Goal: Check status: Check status

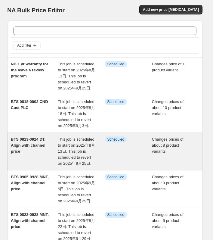
click at [76, 167] on div "This job is scheduled to start on 2025年8月13日. This job is scheduled to revert o…" at bounding box center [81, 151] width 47 height 30
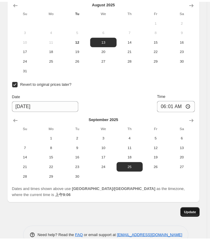
scroll to position [1053, 0]
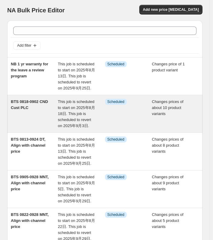
click at [40, 128] on div "BTS 0818-0902 CND Cust PLC" at bounding box center [34, 114] width 47 height 30
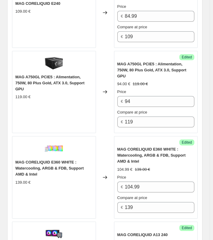
scroll to position [572, 0]
